Goal: Task Accomplishment & Management: Manage account settings

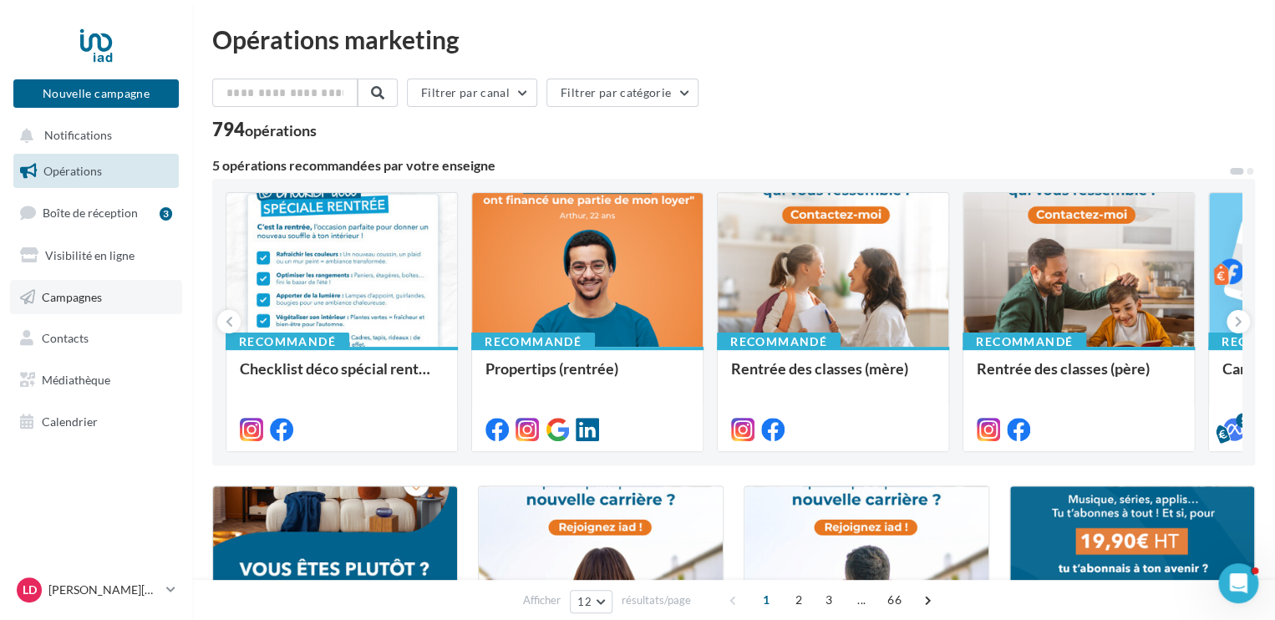
click at [75, 292] on span "Campagnes" at bounding box center [72, 296] width 60 height 14
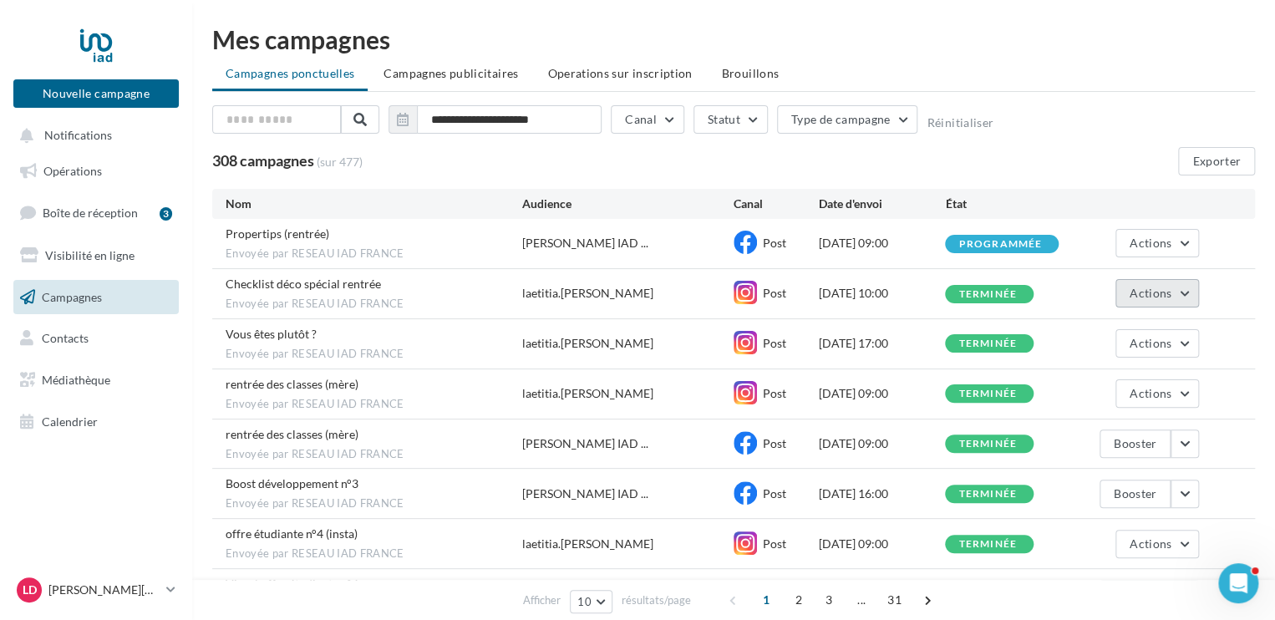
click at [1186, 294] on button "Actions" at bounding box center [1158, 293] width 84 height 28
click at [1104, 339] on button "Voir les résultats" at bounding box center [1115, 332] width 167 height 43
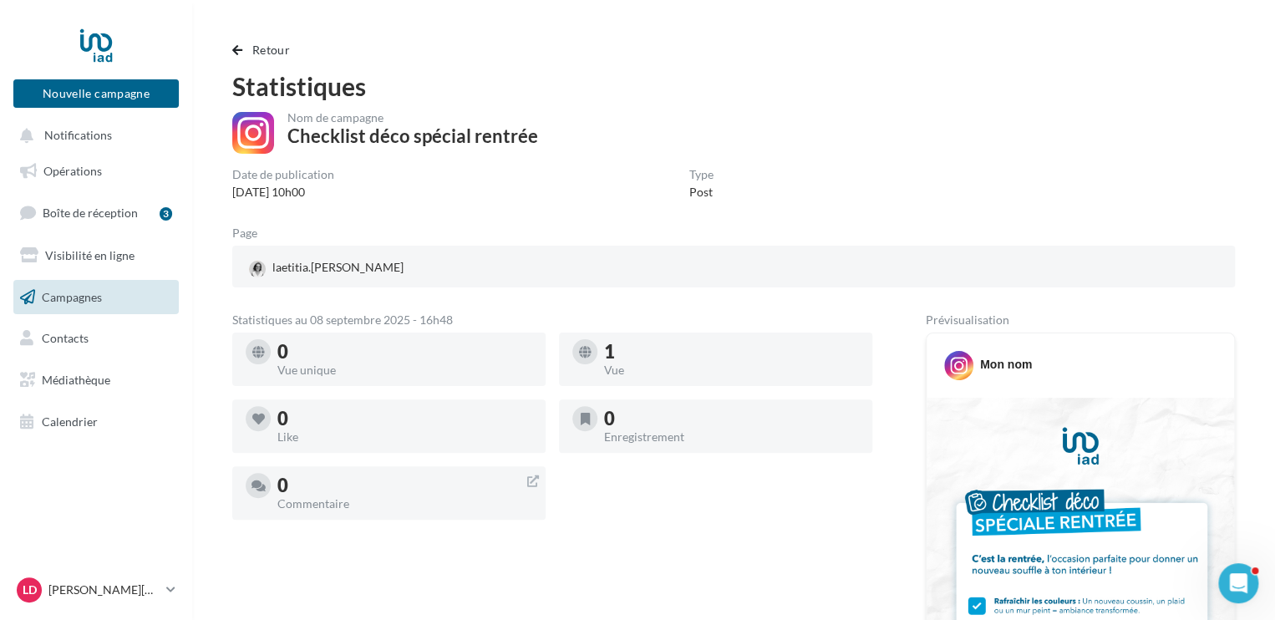
click at [623, 354] on div "1" at bounding box center [731, 352] width 255 height 18
click at [79, 293] on span "Campagnes" at bounding box center [72, 296] width 60 height 14
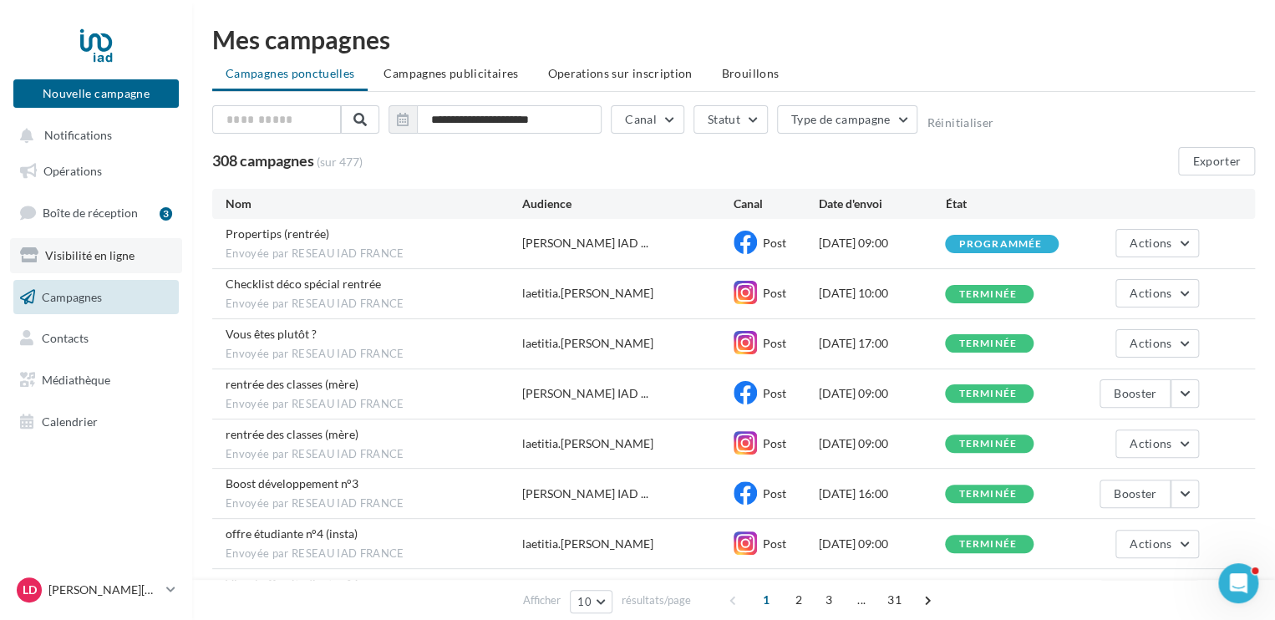
click at [80, 253] on span "Visibilité en ligne" at bounding box center [89, 255] width 89 height 14
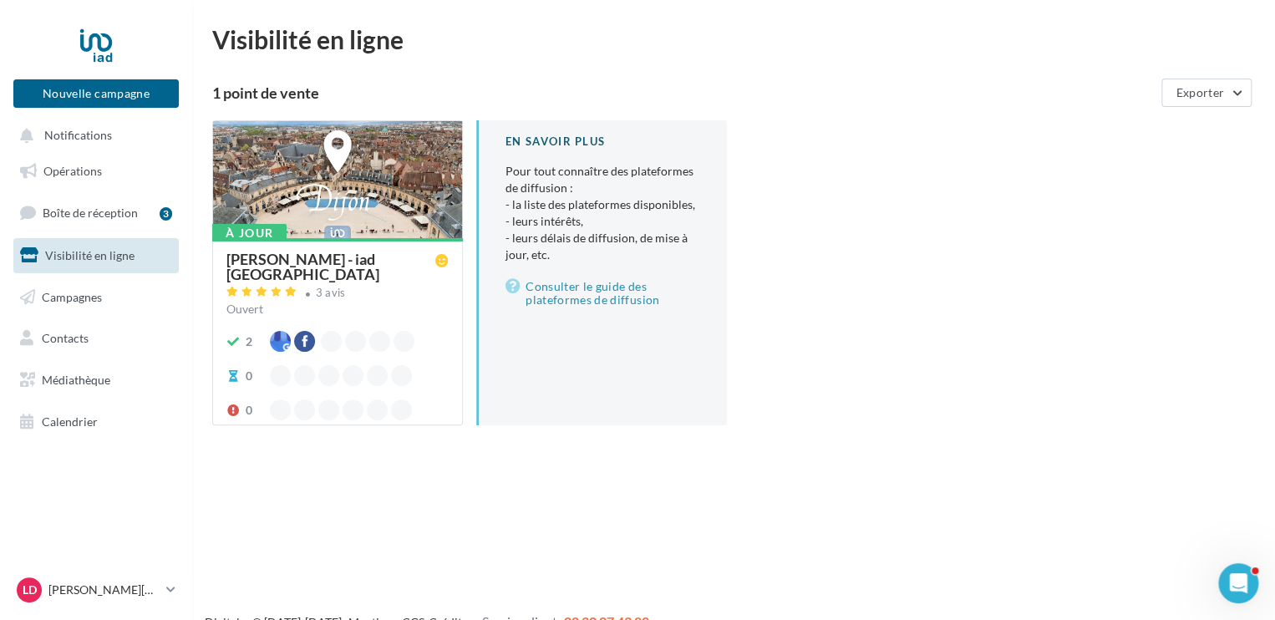
click at [294, 257] on div "[PERSON_NAME] - iad [GEOGRAPHIC_DATA]" at bounding box center [330, 267] width 209 height 30
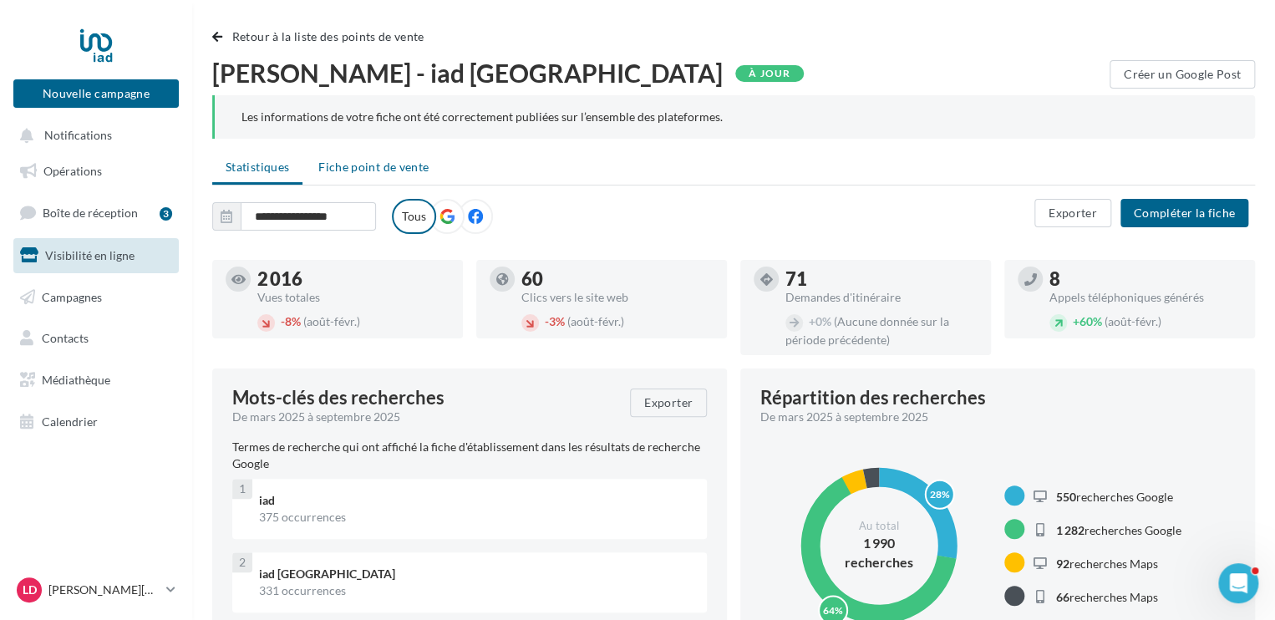
click at [371, 170] on span "Fiche point de vente" at bounding box center [373, 167] width 110 height 14
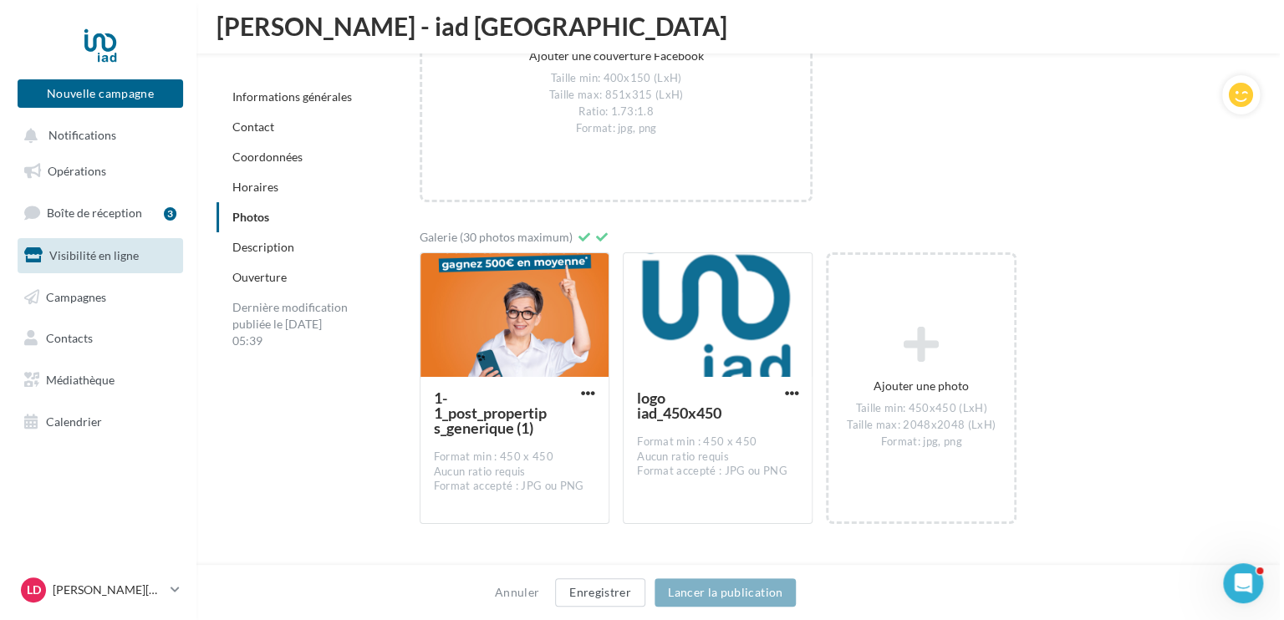
scroll to position [2811, 0]
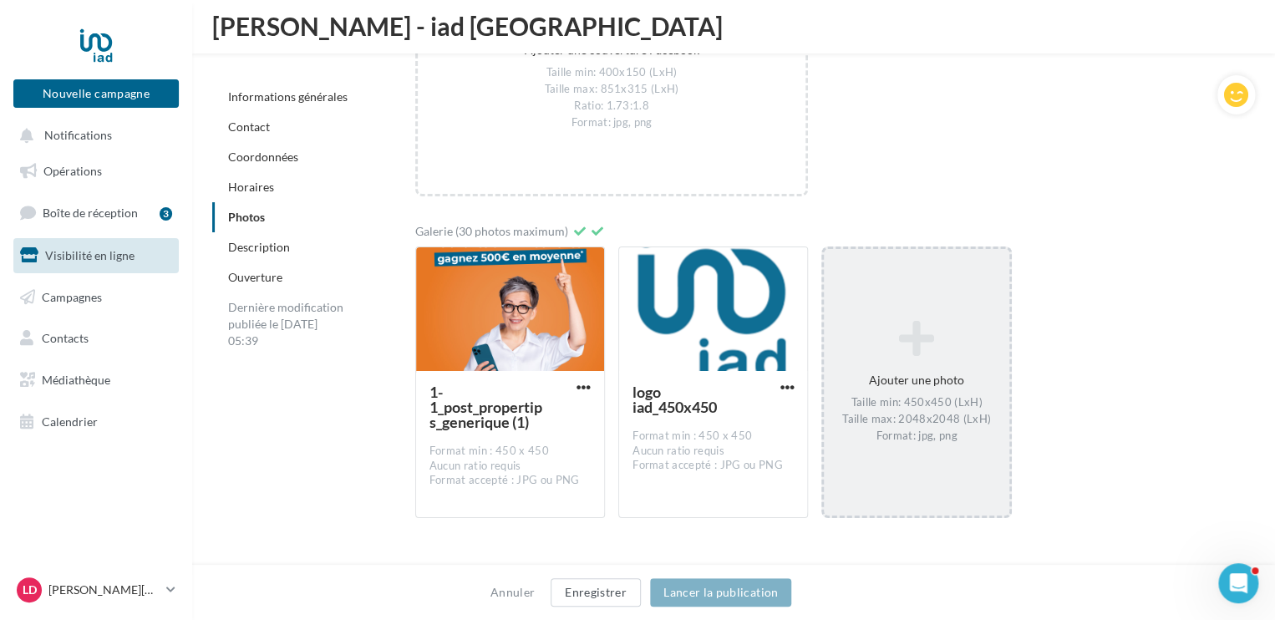
click at [935, 360] on div "Ajouter une photo Taille min: 450x450 (LxH) Taille max: 2048x2048 (LxH) Format:…" at bounding box center [916, 382] width 185 height 140
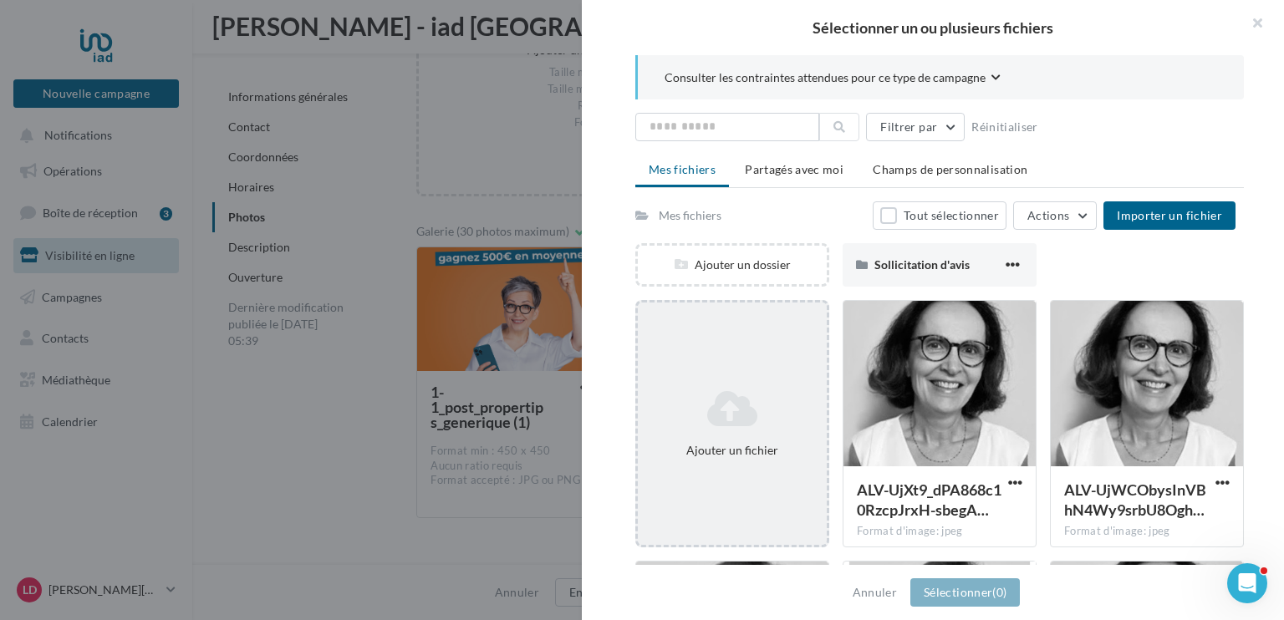
click at [746, 404] on icon at bounding box center [732, 409] width 176 height 40
